Goal: Check status: Check status

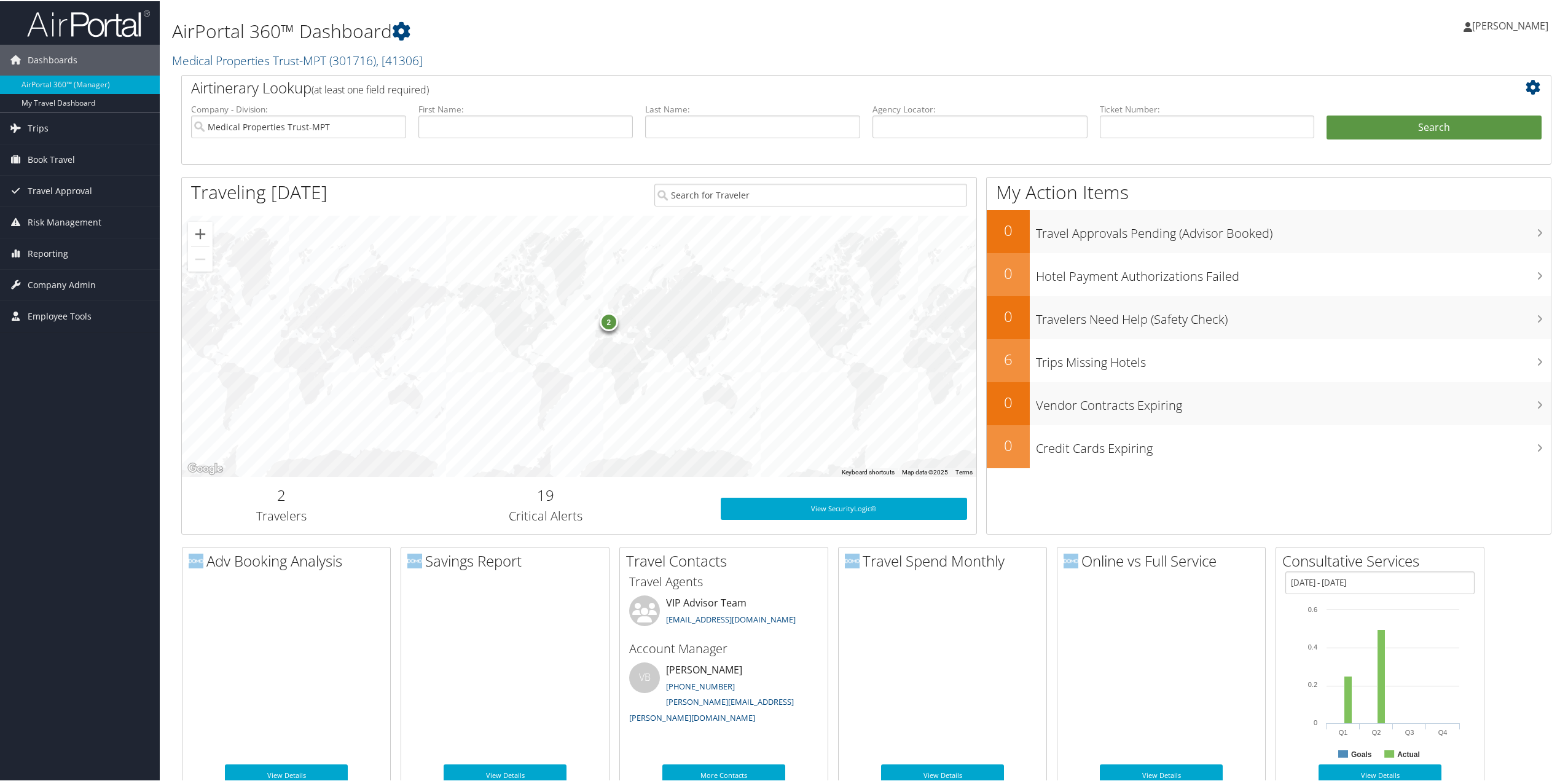
click at [41, 126] on span "Trips" at bounding box center [38, 127] width 21 height 31
click at [39, 170] on link "Current/Future Trips" at bounding box center [80, 171] width 160 height 19
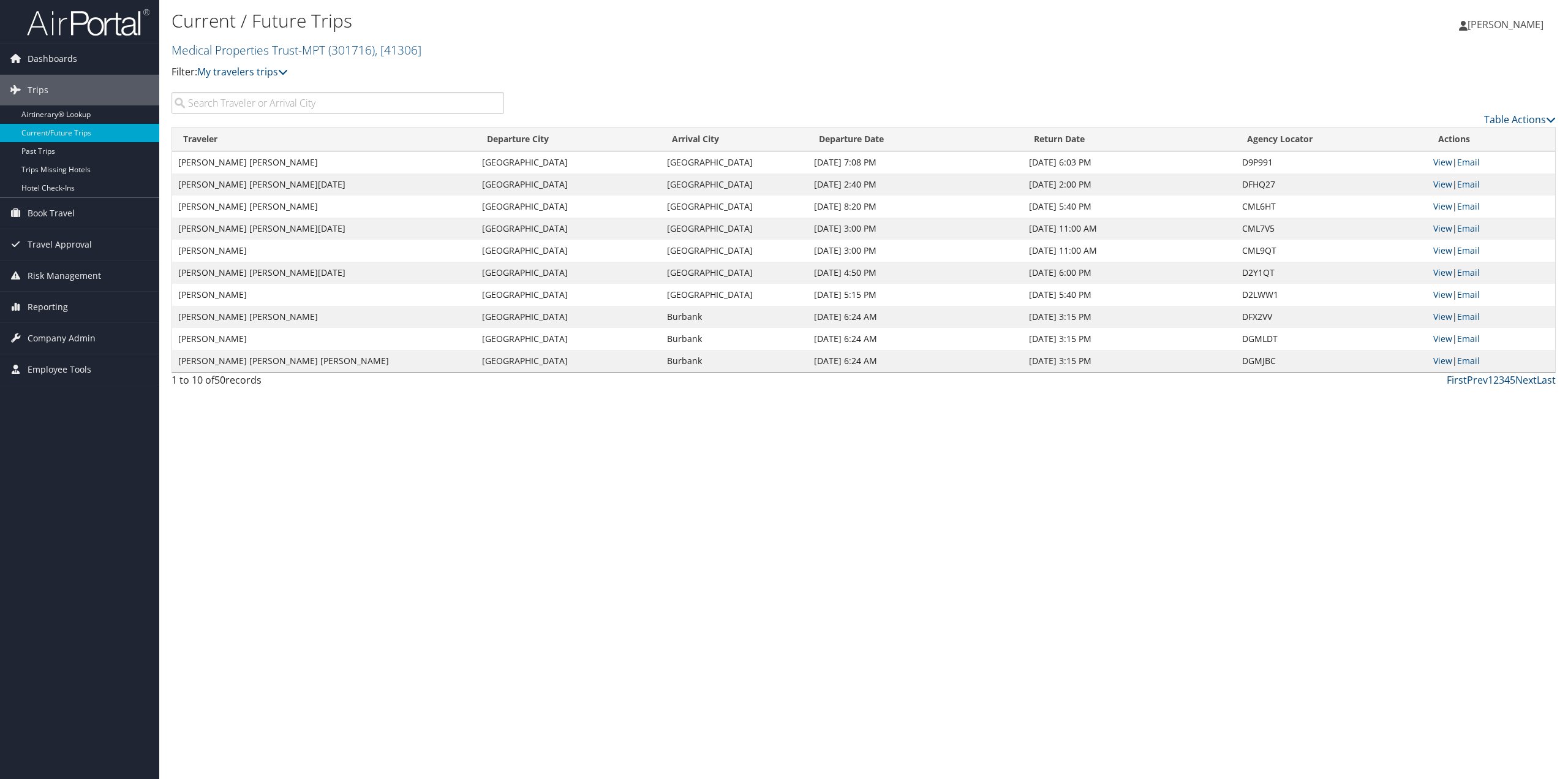
click at [321, 101] on input "search" at bounding box center [338, 102] width 333 height 22
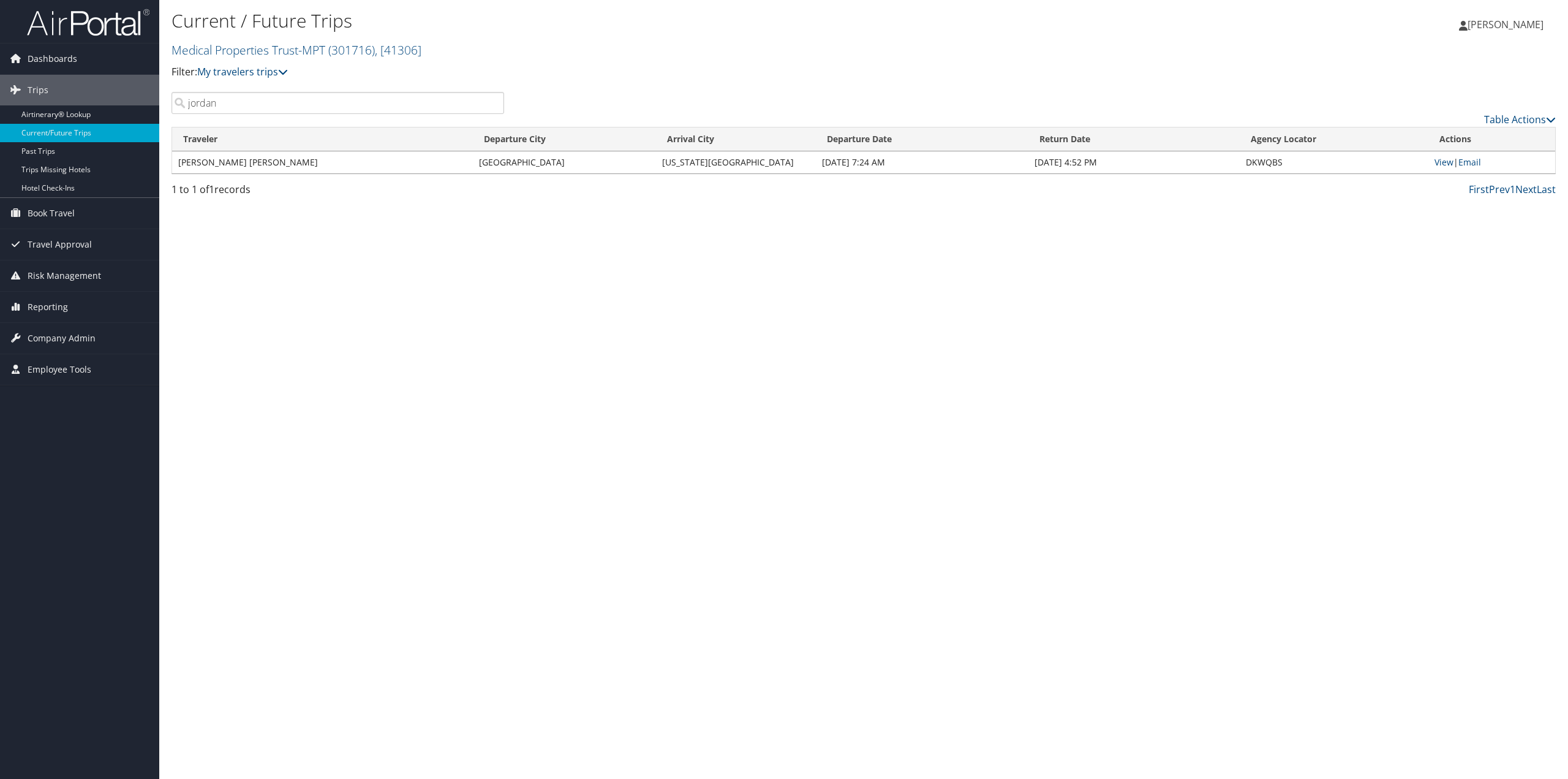
type input "jordan"
click at [1442, 163] on link "View" at bounding box center [1444, 162] width 19 height 11
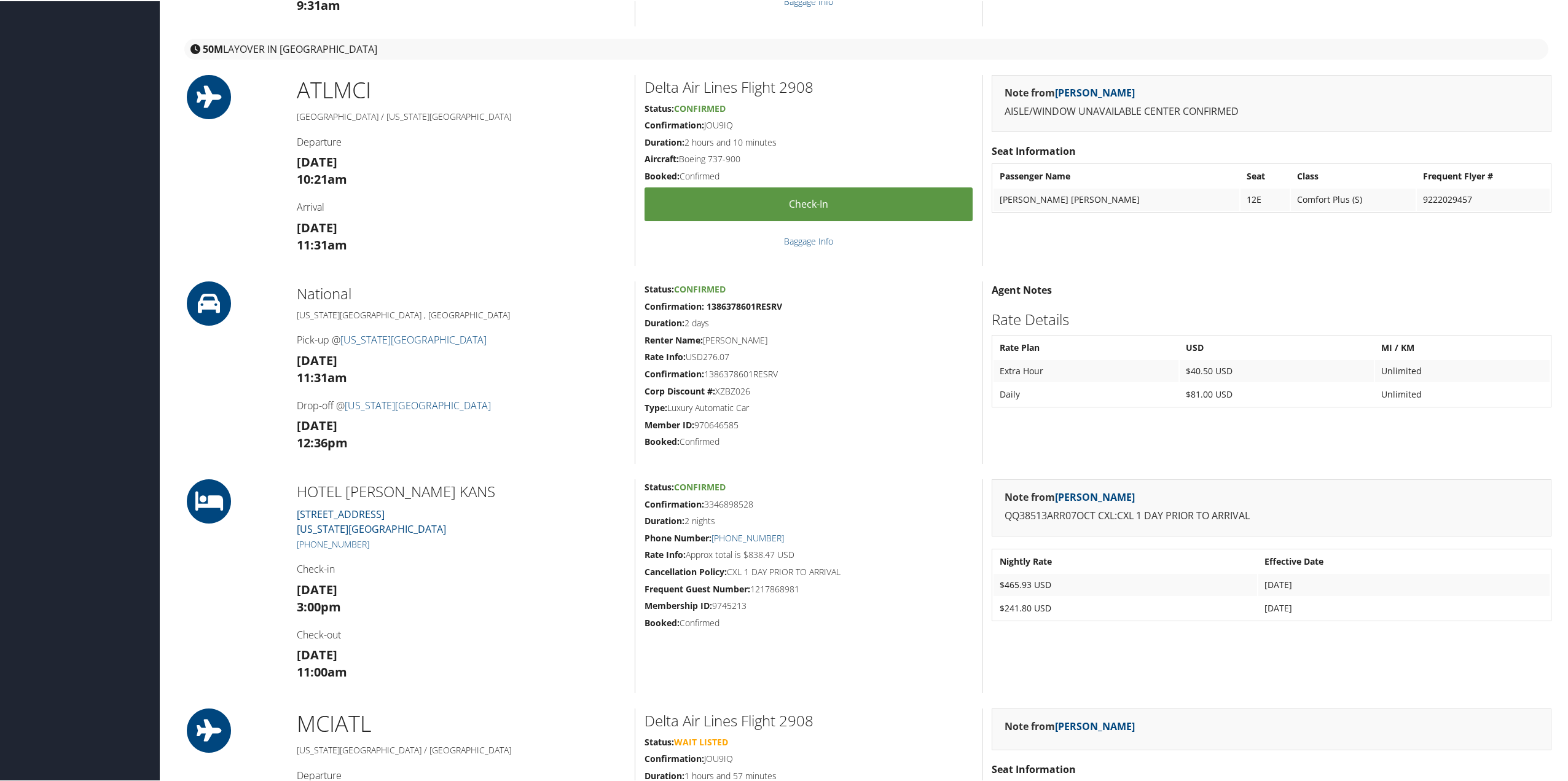
scroll to position [430, 0]
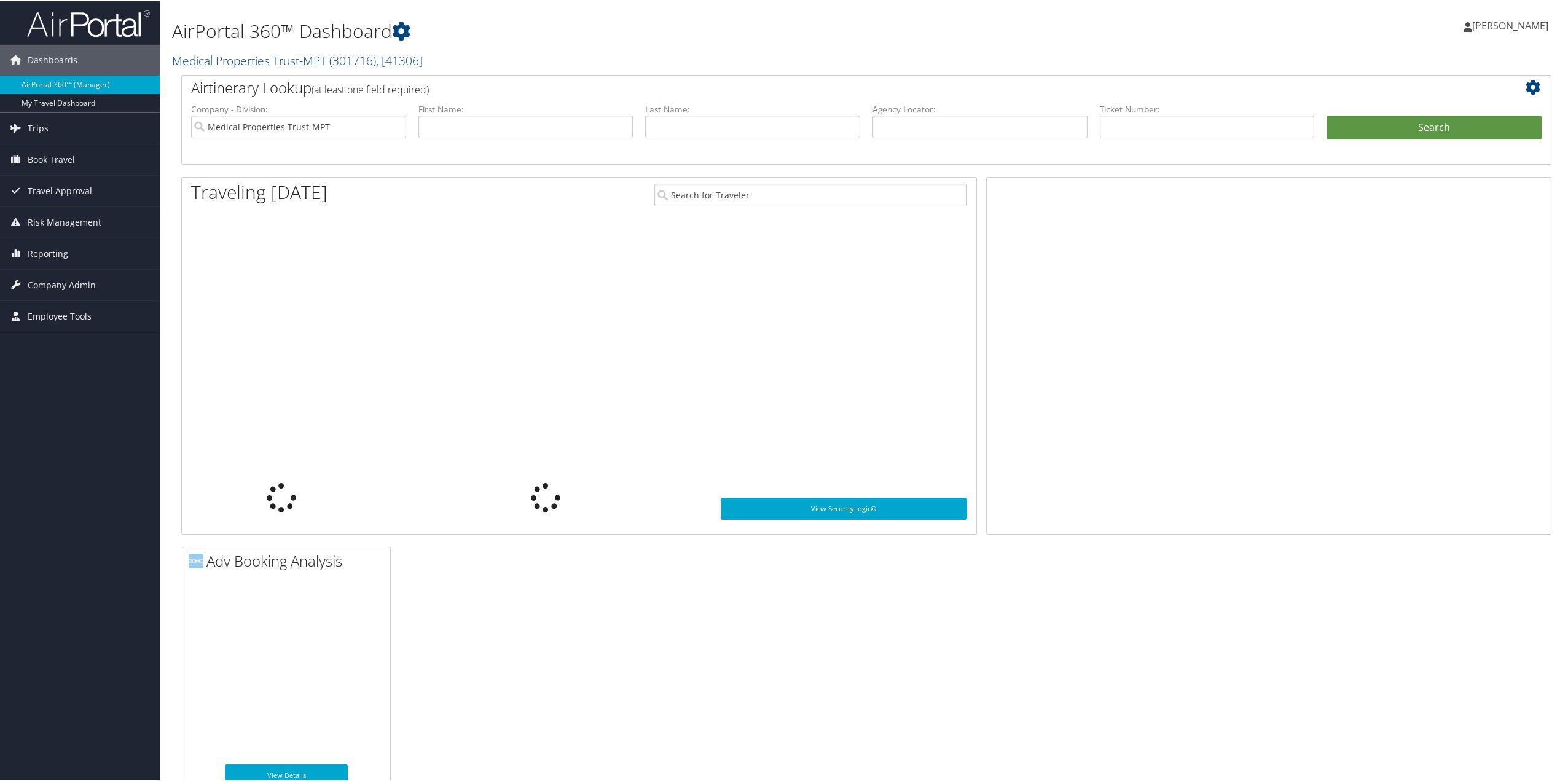
click at [41, 128] on span "Trips" at bounding box center [38, 127] width 21 height 31
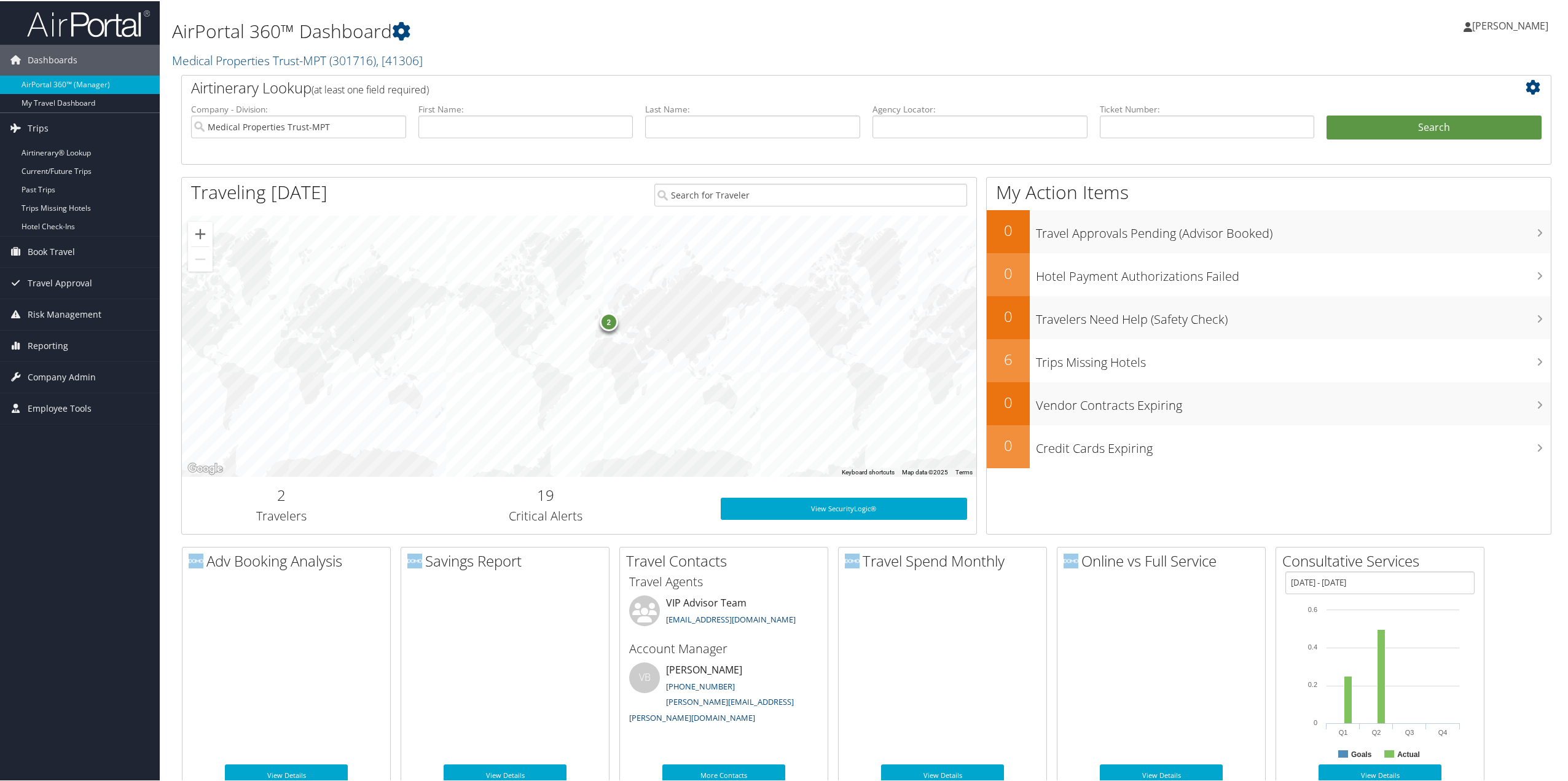
click at [47, 171] on link "Current/Future Trips" at bounding box center [80, 171] width 160 height 19
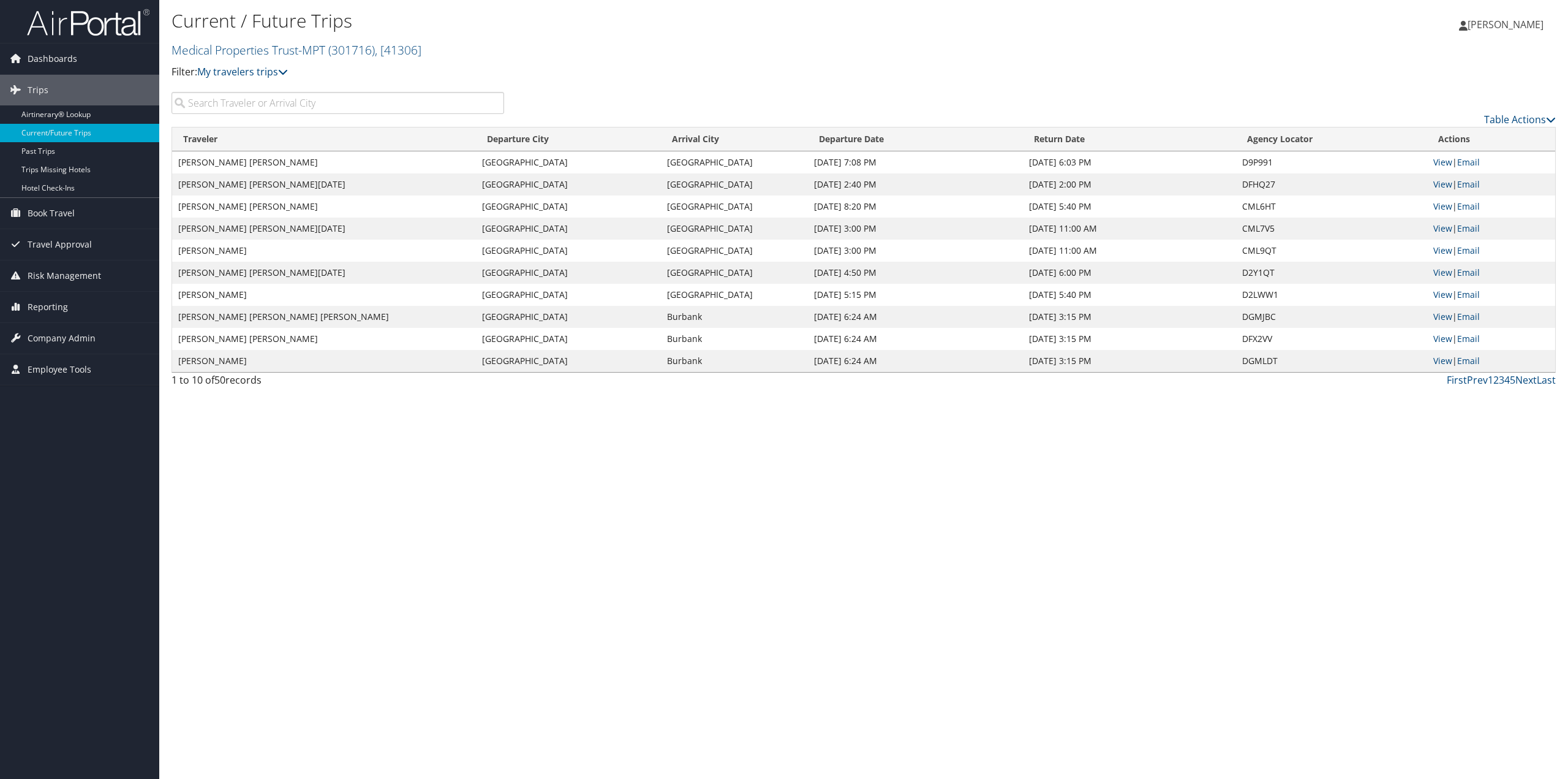
drag, startPoint x: 820, startPoint y: 214, endPoint x: 788, endPoint y: 527, distance: 314.6
click at [788, 527] on div "Current / Future Trips Medical Properties Trust-MPT ( 301716 ) , [ 41306 ] Medi…" at bounding box center [864, 389] width 1409 height 779
click at [1526, 382] on link "Next" at bounding box center [1526, 380] width 22 height 13
click at [1529, 381] on link "Next" at bounding box center [1526, 380] width 22 height 13
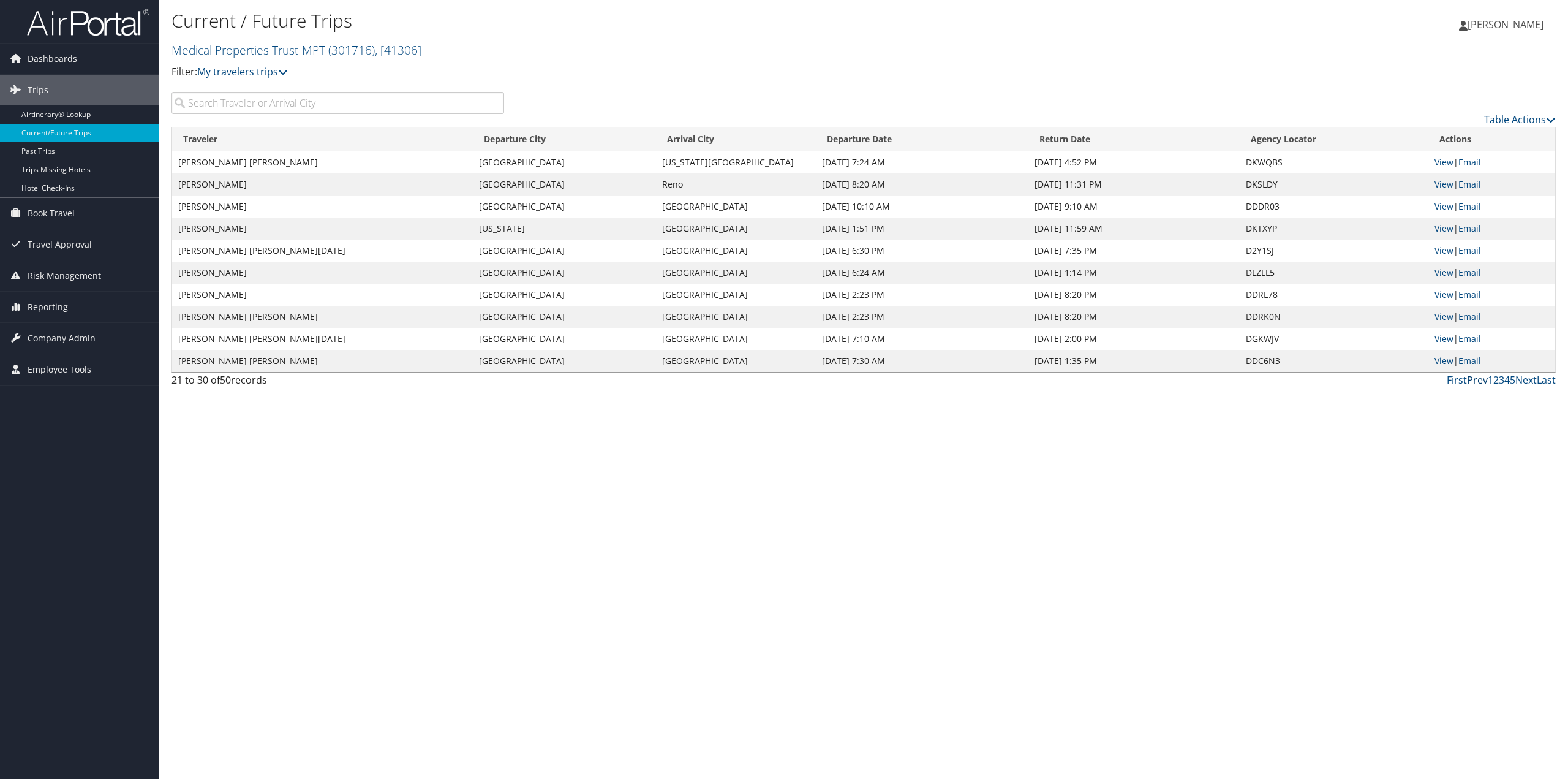
click at [1483, 382] on link "Prev" at bounding box center [1478, 380] width 21 height 13
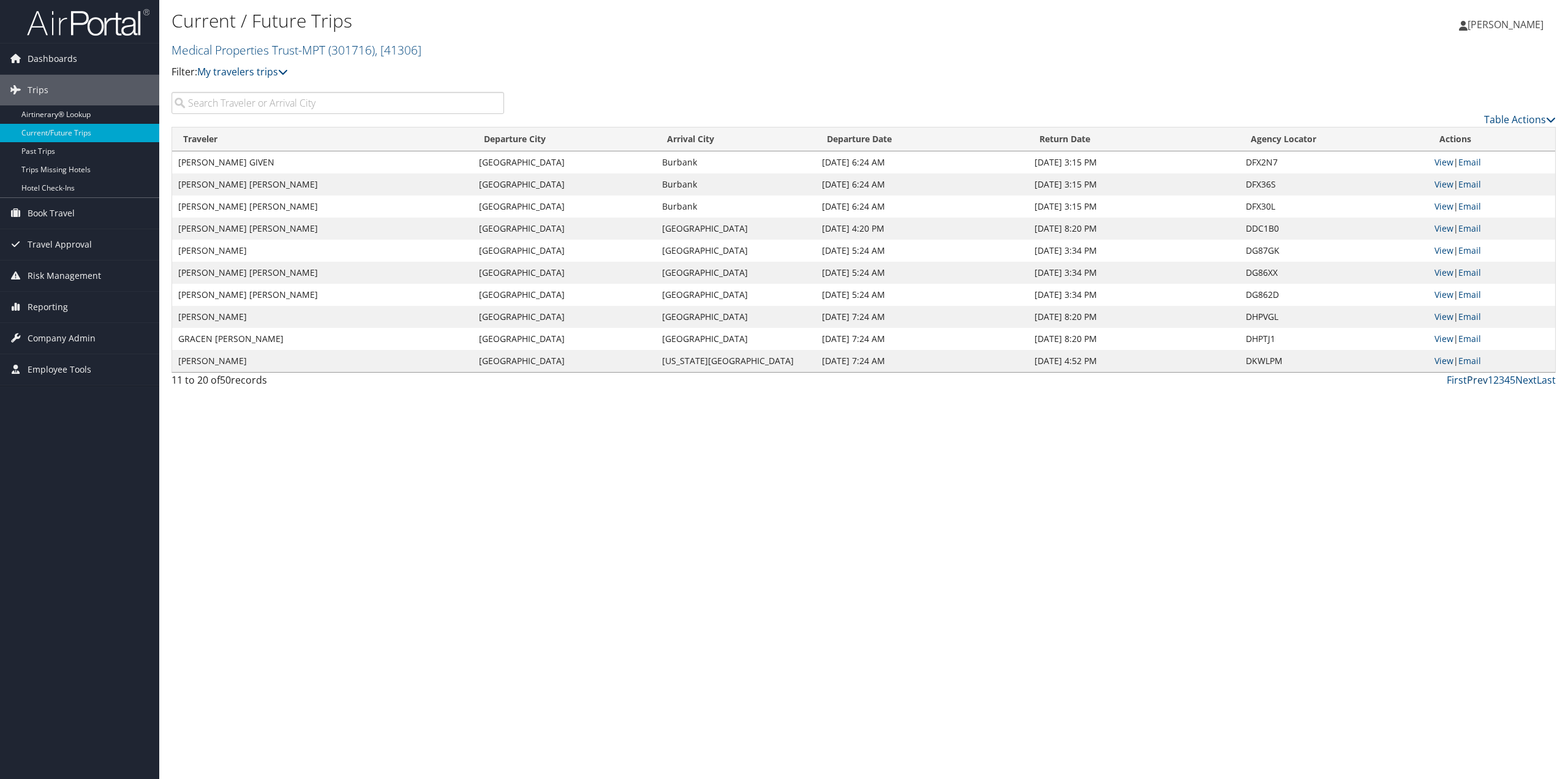
click at [1477, 383] on link "Prev" at bounding box center [1478, 380] width 21 height 13
click at [1530, 378] on link "Next" at bounding box center [1526, 380] width 22 height 13
click at [1523, 377] on link "Next" at bounding box center [1526, 380] width 22 height 13
click at [1477, 382] on link "Prev" at bounding box center [1478, 380] width 21 height 13
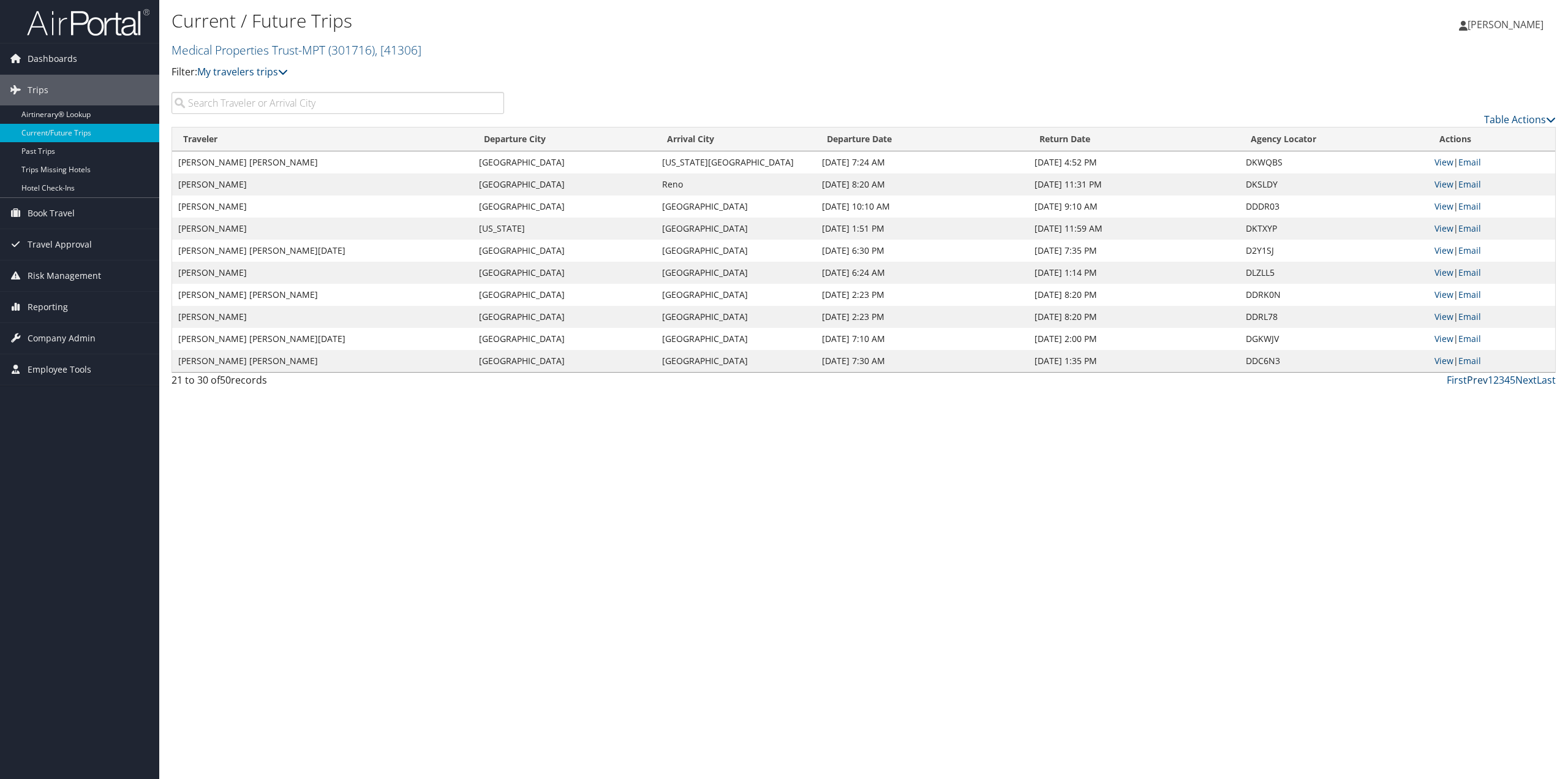
click at [1477, 383] on link "Prev" at bounding box center [1478, 380] width 21 height 13
click at [1483, 378] on link "Prev" at bounding box center [1478, 380] width 21 height 13
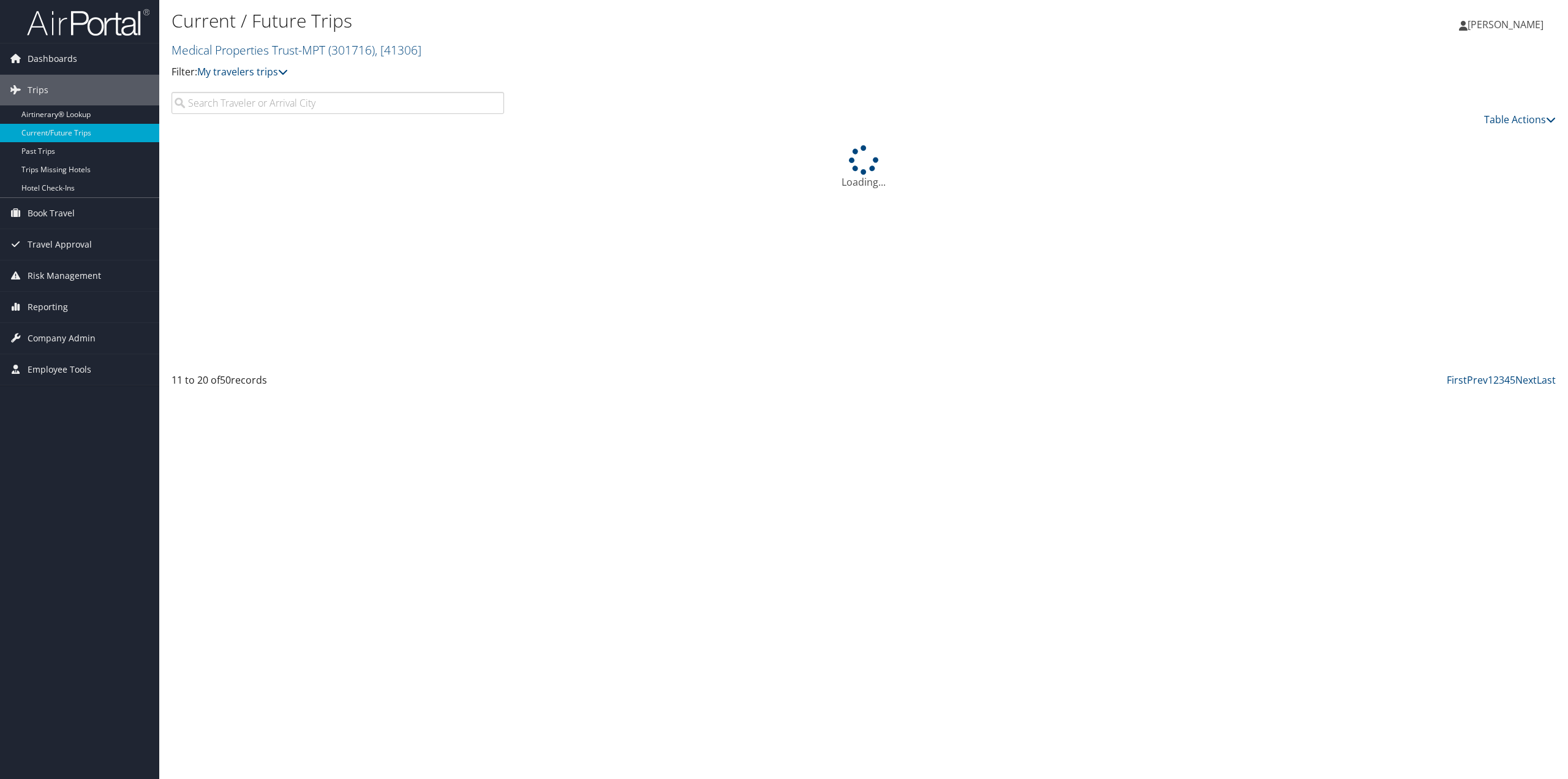
click at [426, 181] on div "Loading..." at bounding box center [864, 167] width 1385 height 44
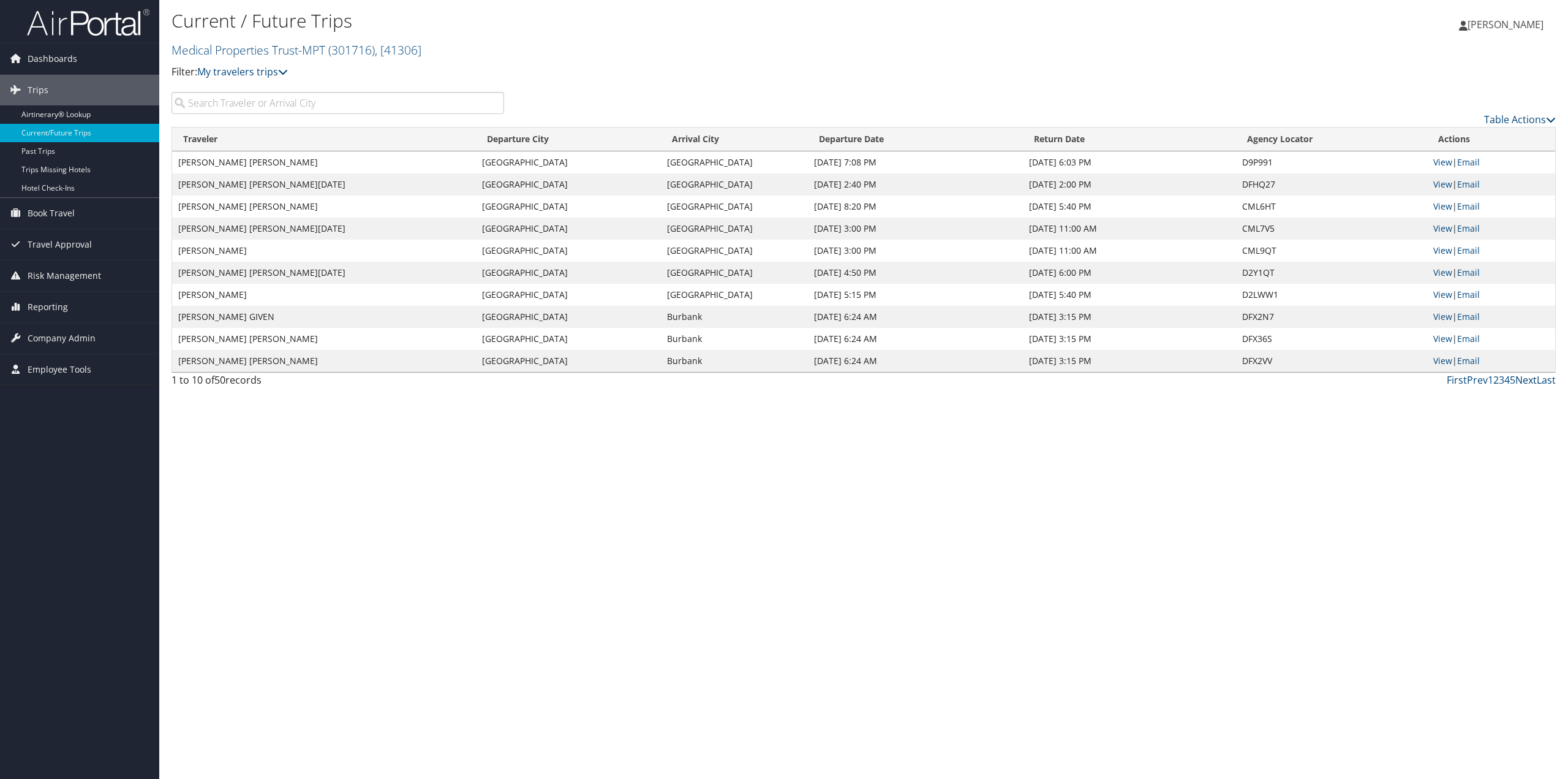
click at [1525, 380] on link "Next" at bounding box center [1526, 380] width 22 height 13
click at [1533, 379] on link "Next" at bounding box center [1526, 380] width 22 height 13
